Goal: Task Accomplishment & Management: Manage account settings

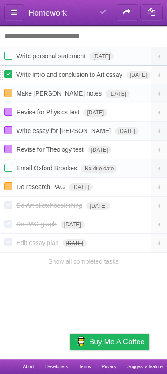
click at [5, 77] on label at bounding box center [8, 74] width 8 height 8
click at [11, 172] on label at bounding box center [8, 168] width 8 height 8
click at [5, 190] on label at bounding box center [8, 186] width 8 height 8
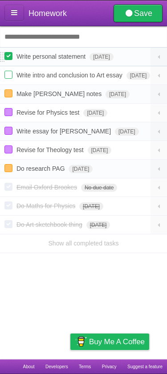
click at [11, 59] on label at bounding box center [8, 56] width 8 height 8
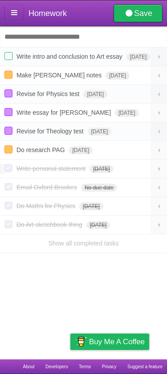
click at [6, 172] on label at bounding box center [8, 168] width 8 height 8
click at [7, 52] on li "Write intro and conclusion to Art essay [DATE] White Red Blue Green Purple Oran…" at bounding box center [83, 56] width 167 height 19
click at [4, 60] on label at bounding box center [8, 56] width 8 height 8
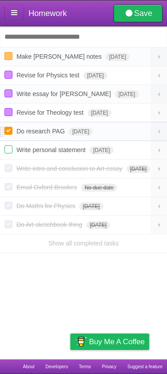
click at [9, 134] on label at bounding box center [8, 131] width 8 height 8
